Goal: Transaction & Acquisition: Purchase product/service

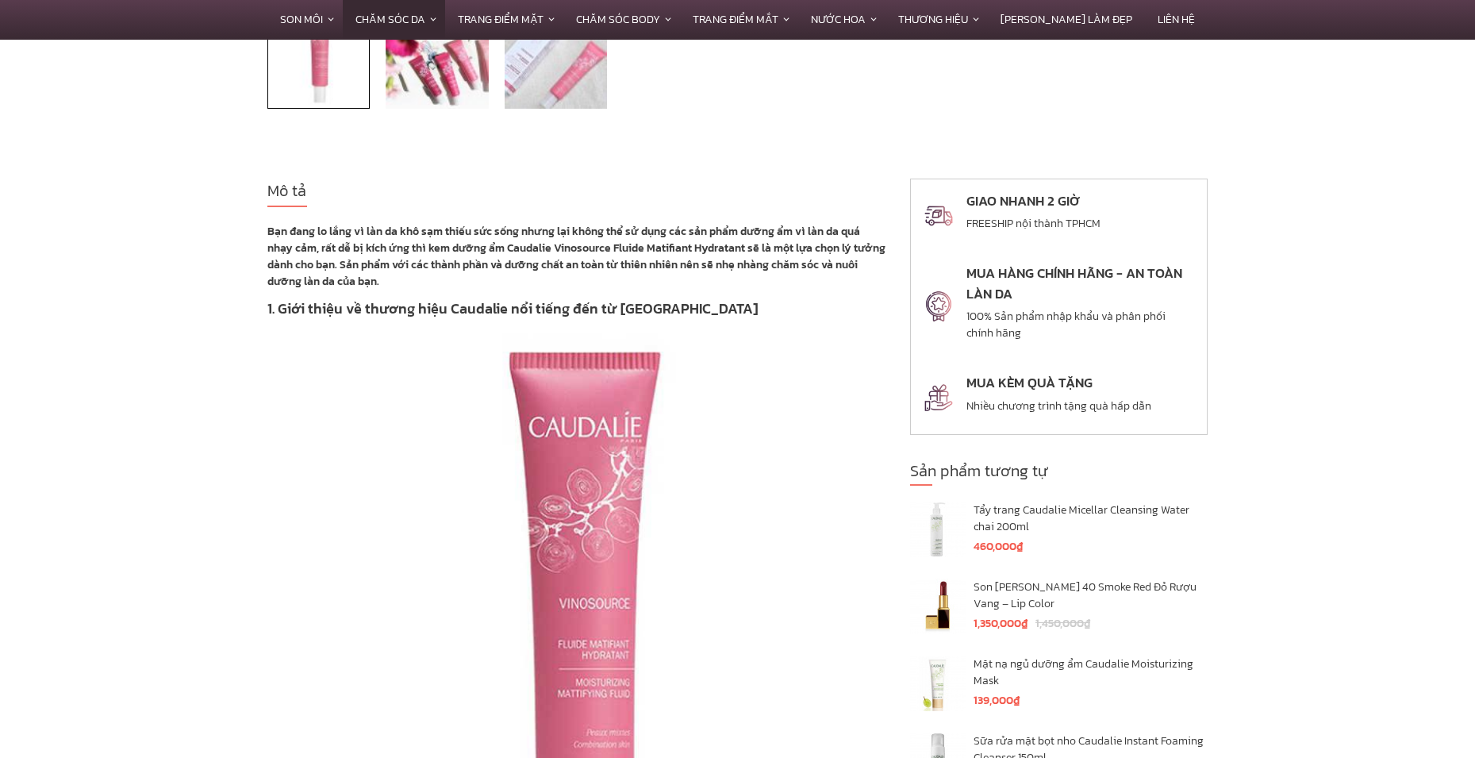
scroll to position [476, 0]
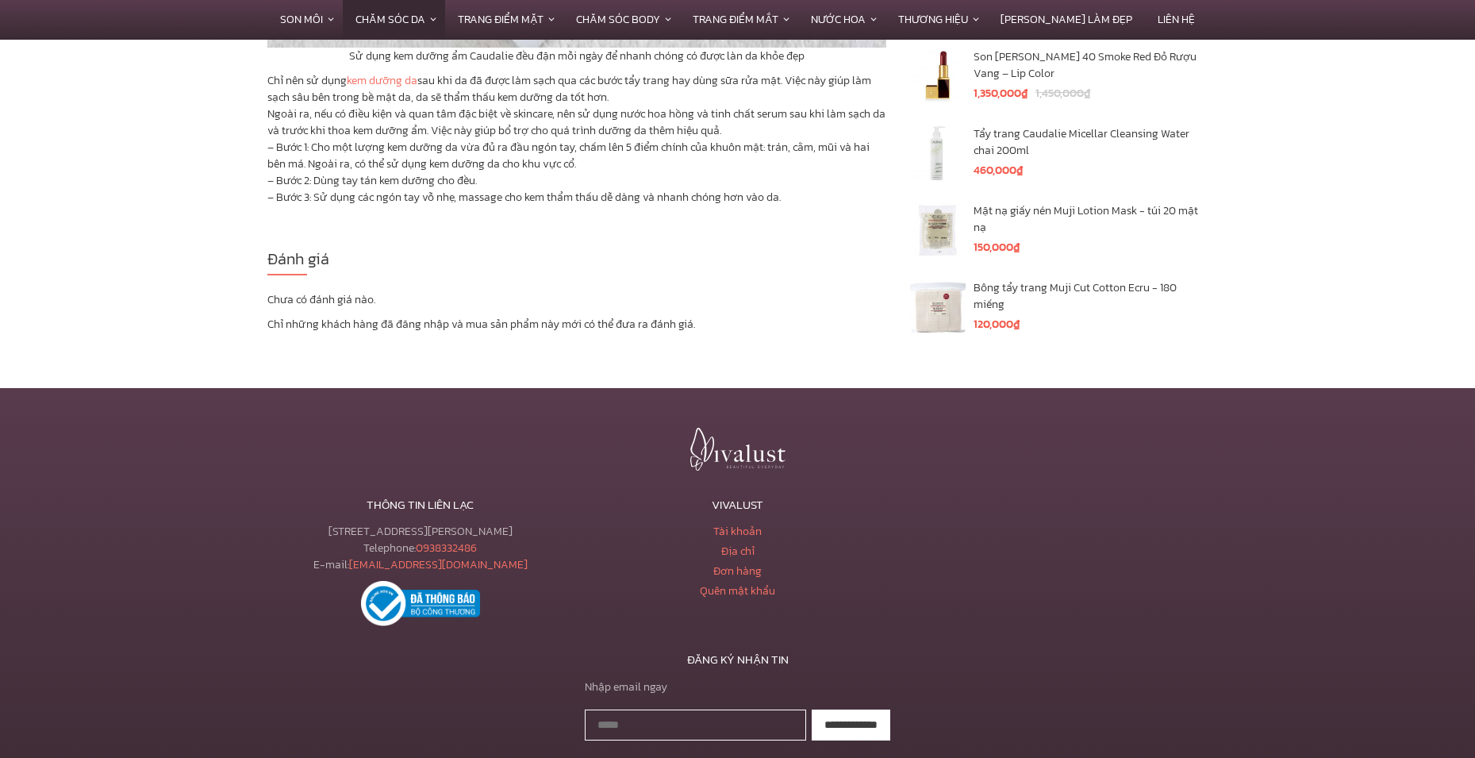
scroll to position [2697, 0]
